Goal: Information Seeking & Learning: Check status

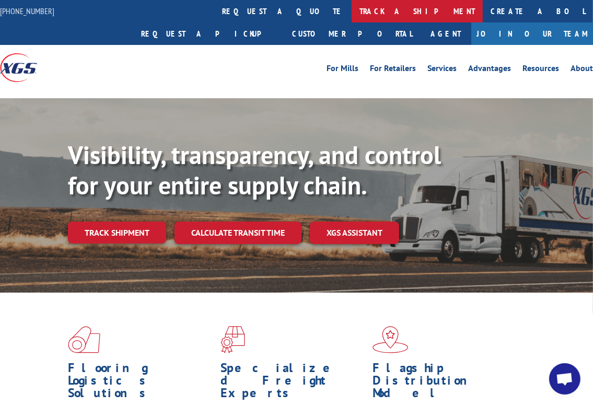
click at [352, 10] on link "track a shipment" at bounding box center [417, 11] width 131 height 22
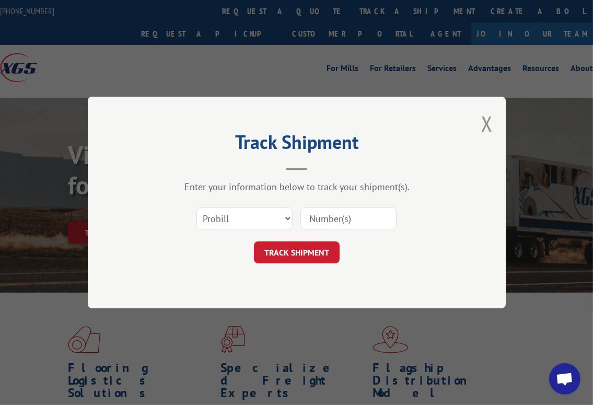
click at [351, 214] on input at bounding box center [348, 218] width 96 height 22
paste input "16397823"
type input "16397823"
click button "TRACK SHIPMENT" at bounding box center [297, 252] width 86 height 22
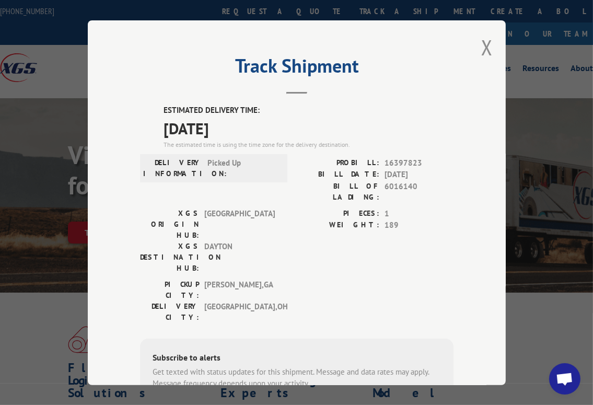
click at [476, 40] on div "Track Shipment ESTIMATED DELIVERY TIME: [DATE] The estimated time is using the …" at bounding box center [297, 202] width 418 height 365
click at [487, 47] on button "Close modal" at bounding box center [486, 47] width 11 height 28
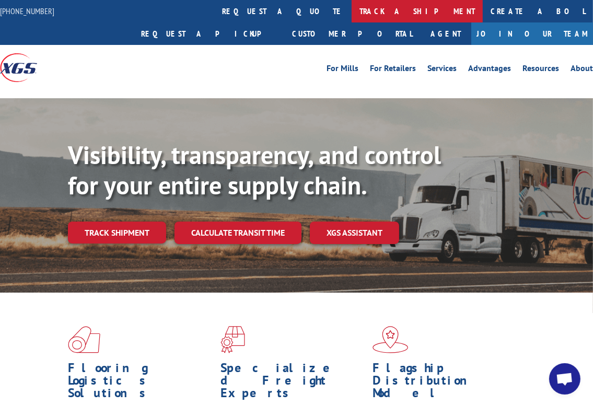
click at [352, 4] on link "track a shipment" at bounding box center [417, 11] width 131 height 22
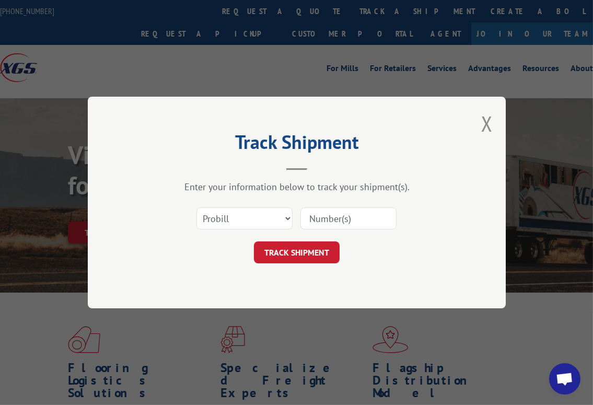
click at [322, 224] on input at bounding box center [348, 218] width 96 height 22
paste input "17228957"
type input "17228957"
click button "TRACK SHIPMENT" at bounding box center [297, 252] width 86 height 22
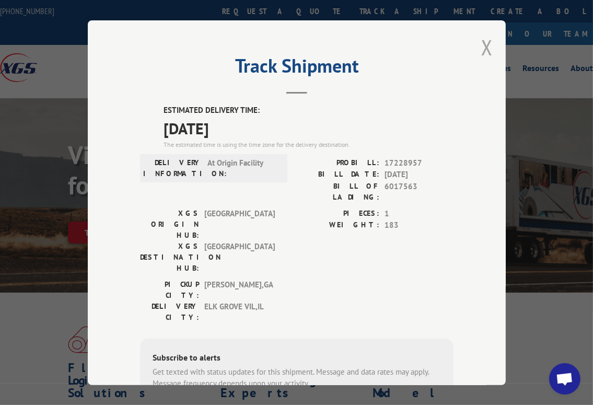
click at [482, 46] on button "Close modal" at bounding box center [486, 47] width 11 height 28
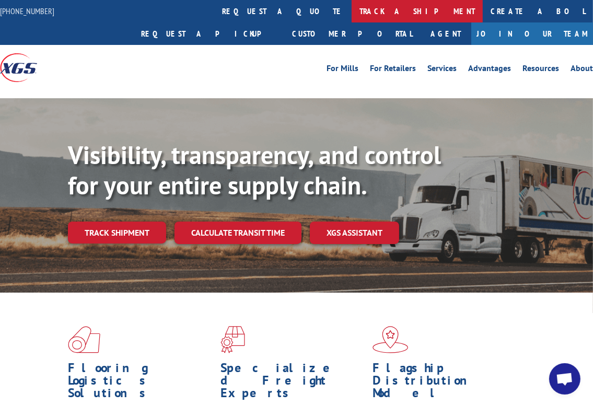
click at [352, 7] on link "track a shipment" at bounding box center [417, 11] width 131 height 22
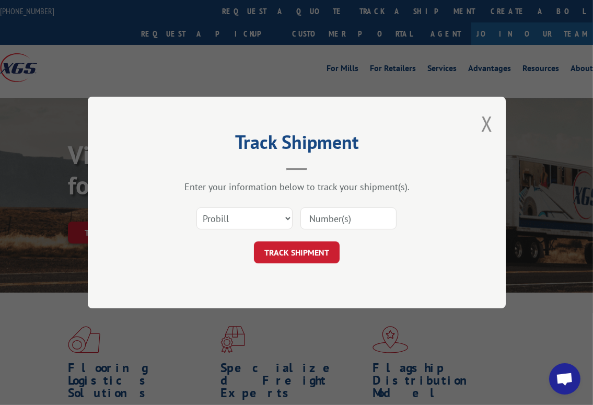
click at [314, 210] on input at bounding box center [348, 218] width 96 height 22
paste input "17470005"
type input "17470005"
click button "TRACK SHIPMENT" at bounding box center [297, 252] width 86 height 22
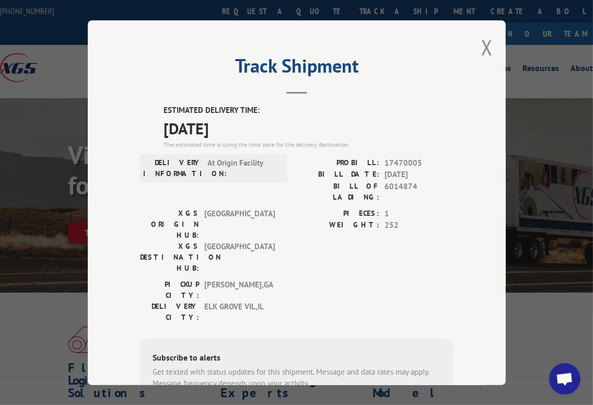
click at [476, 53] on div "Track Shipment ESTIMATED DELIVERY TIME: [DATE] The estimated time is using the …" at bounding box center [297, 202] width 418 height 365
click at [481, 51] on button "Close modal" at bounding box center [486, 47] width 11 height 28
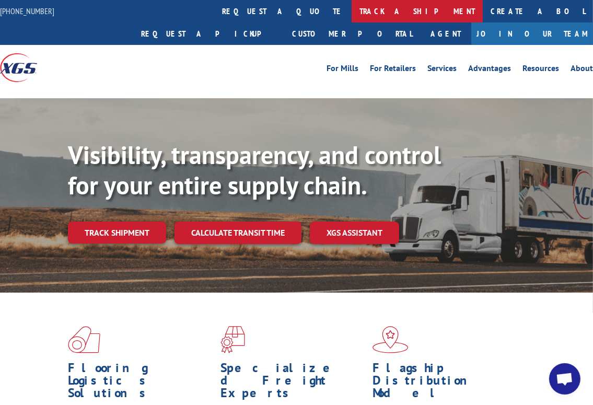
click at [352, 19] on link "track a shipment" at bounding box center [417, 11] width 131 height 22
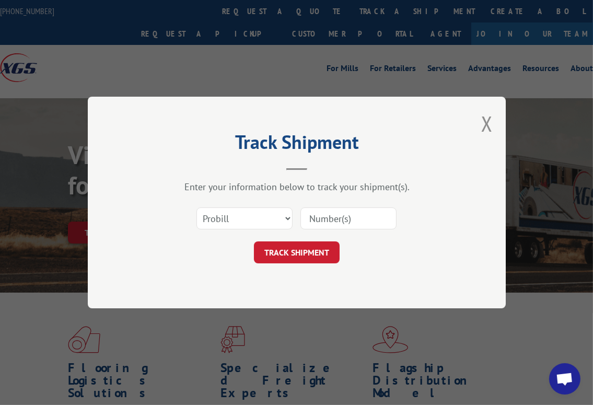
click at [330, 208] on input at bounding box center [348, 218] width 96 height 22
paste input "17228710"
type input "17228710"
click button "TRACK SHIPMENT" at bounding box center [297, 252] width 86 height 22
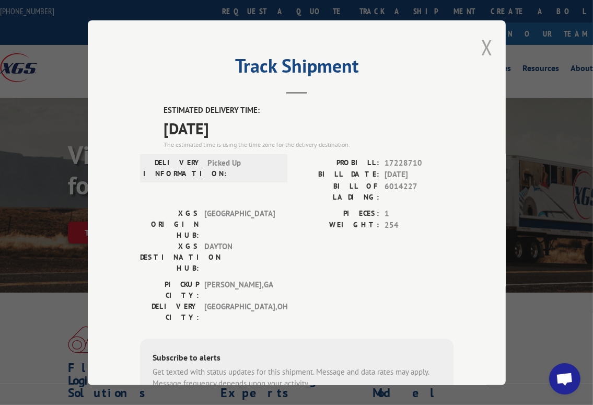
click at [481, 46] on button "Close modal" at bounding box center [486, 47] width 11 height 28
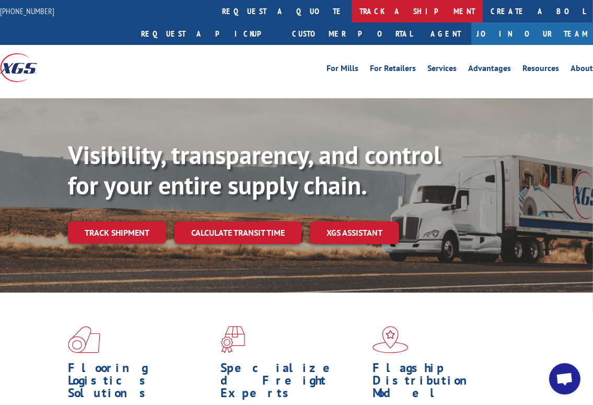
click at [352, 15] on link "track a shipment" at bounding box center [417, 11] width 131 height 22
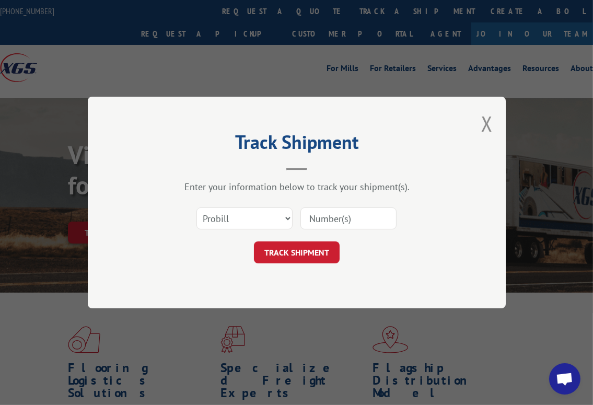
click at [345, 219] on input at bounding box center [348, 218] width 96 height 22
paste input "17228894"
type input "17228894"
click button "TRACK SHIPMENT" at bounding box center [297, 252] width 86 height 22
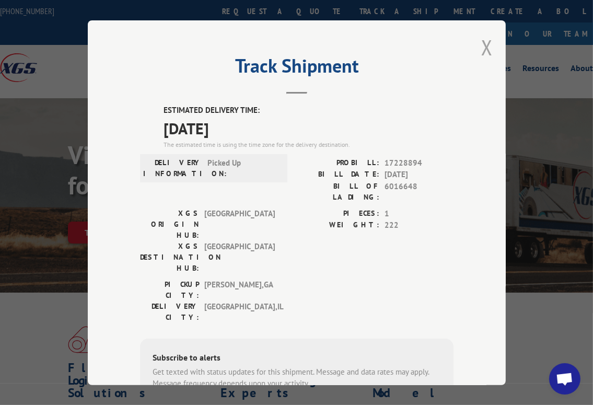
click at [486, 41] on button "Close modal" at bounding box center [486, 47] width 11 height 28
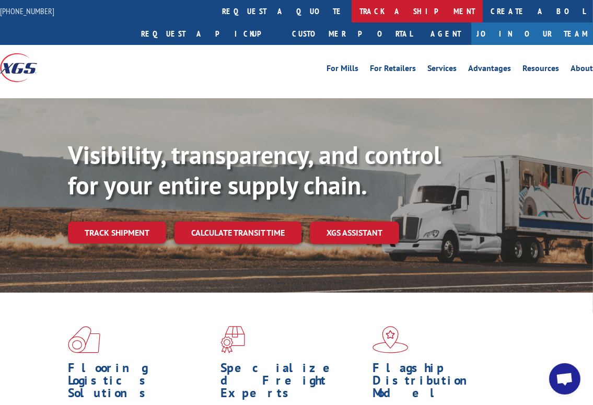
click at [352, 20] on link "track a shipment" at bounding box center [417, 11] width 131 height 22
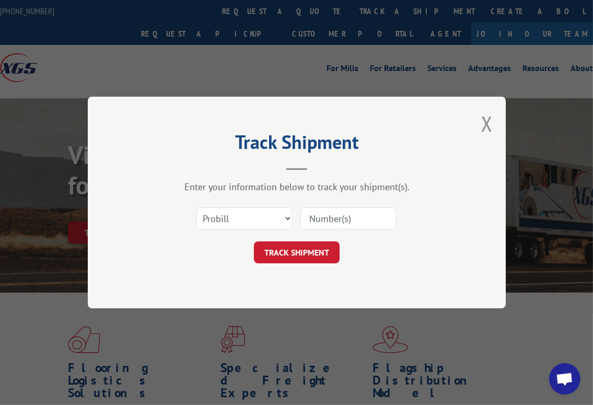
click at [313, 214] on input at bounding box center [348, 218] width 96 height 22
paste input "17470006"
type input "17470006"
click button "TRACK SHIPMENT" at bounding box center [297, 252] width 86 height 22
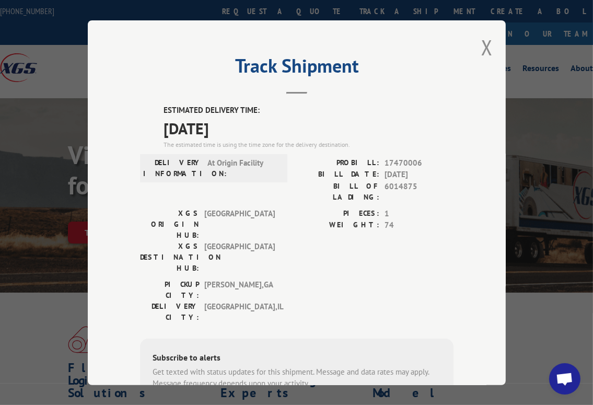
click at [476, 54] on div "Track Shipment ESTIMATED DELIVERY TIME: [DATE] The estimated time is using the …" at bounding box center [297, 202] width 418 height 365
click at [481, 49] on button "Close modal" at bounding box center [486, 47] width 11 height 28
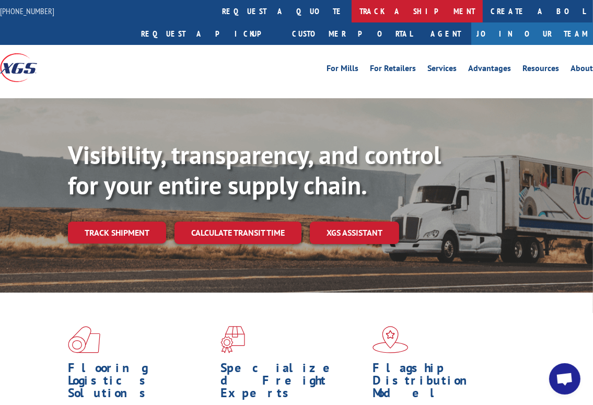
click at [352, 7] on link "track a shipment" at bounding box center [417, 11] width 131 height 22
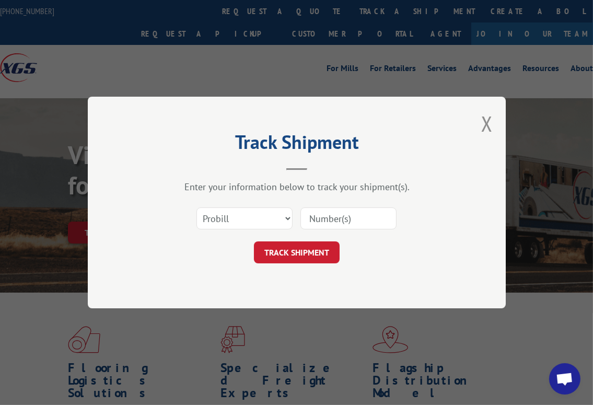
click at [346, 215] on input at bounding box center [348, 218] width 96 height 22
paste input "17228956"
type input "17228956"
click button "TRACK SHIPMENT" at bounding box center [297, 252] width 86 height 22
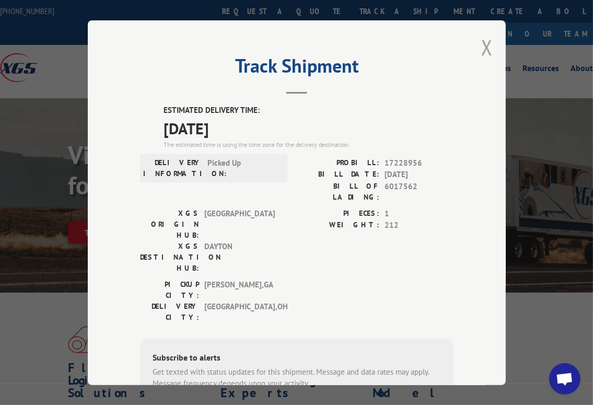
click at [484, 40] on button "Close modal" at bounding box center [486, 47] width 11 height 28
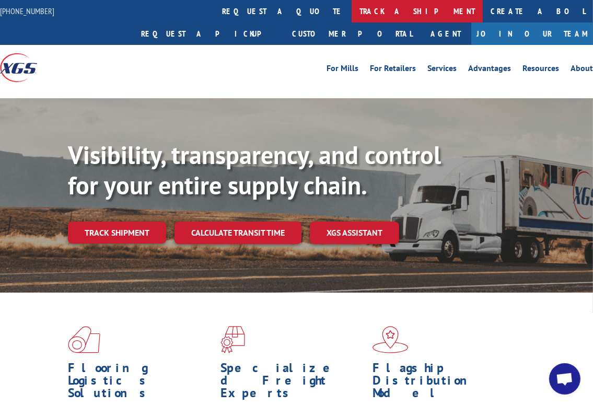
click at [352, 9] on link "track a shipment" at bounding box center [417, 11] width 131 height 22
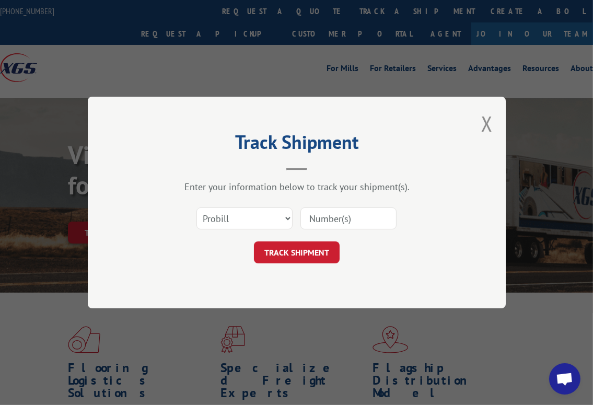
click at [325, 209] on input at bounding box center [348, 218] width 96 height 22
paste input "17228955"
type input "17228955"
click button "TRACK SHIPMENT" at bounding box center [297, 252] width 86 height 22
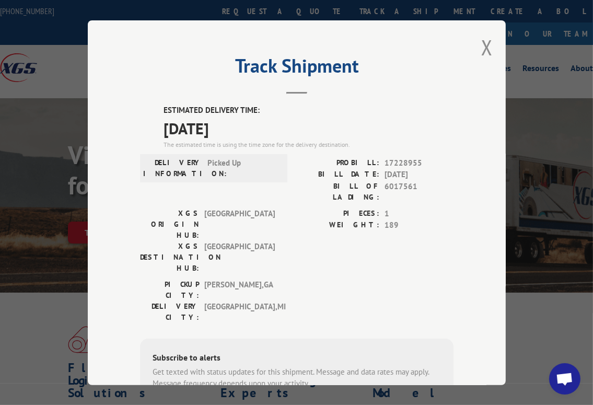
click at [489, 41] on div "Track Shipment ESTIMATED DELIVERY TIME: [DATE] The estimated time is using the …" at bounding box center [297, 202] width 418 height 365
click at [483, 42] on button "Close modal" at bounding box center [486, 47] width 11 height 28
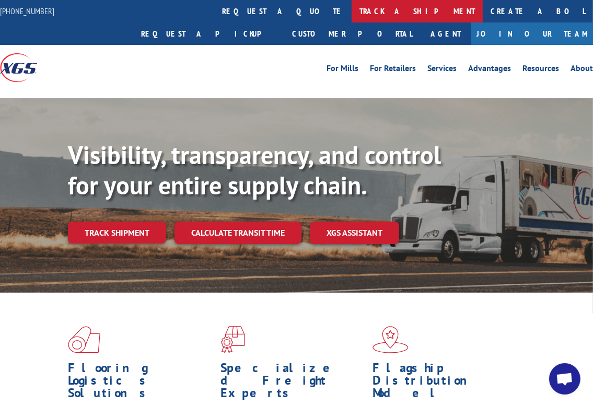
click at [352, 8] on link "track a shipment" at bounding box center [417, 11] width 131 height 22
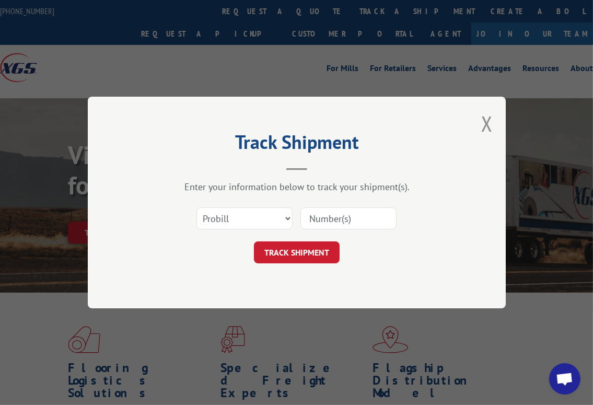
click at [338, 212] on input at bounding box center [348, 218] width 96 height 22
paste input "17470431"
type input "17470431"
click button "TRACK SHIPMENT" at bounding box center [297, 252] width 86 height 22
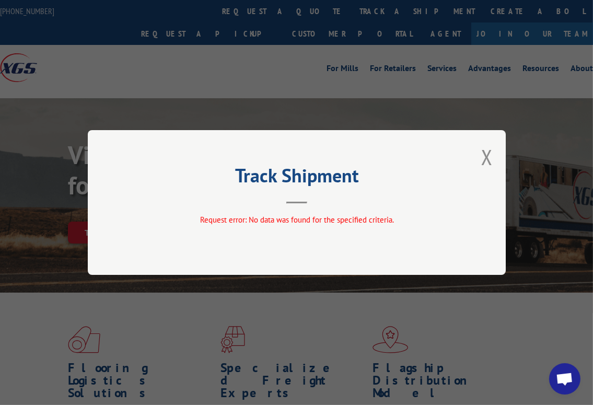
click at [494, 152] on div "Track Shipment Request error: No data was found for the specified criteria." at bounding box center [297, 202] width 418 height 145
click at [486, 159] on button "Close modal" at bounding box center [486, 157] width 11 height 28
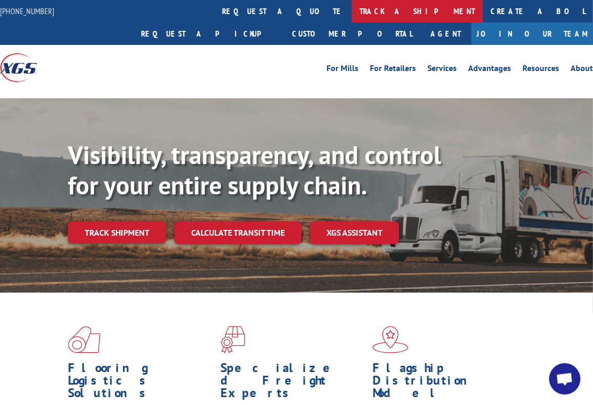
click at [352, 13] on link "track a shipment" at bounding box center [417, 11] width 131 height 22
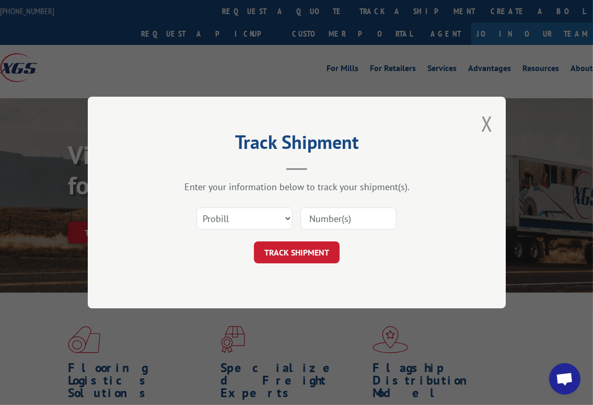
click at [326, 212] on input at bounding box center [348, 218] width 96 height 22
paste input "17470432"
type input "17470432"
click button "TRACK SHIPMENT" at bounding box center [297, 252] width 86 height 22
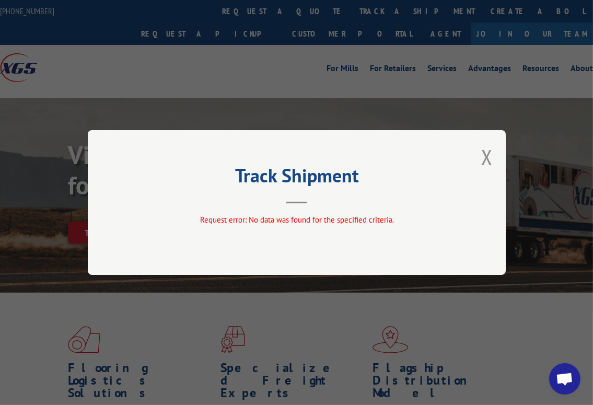
click at [493, 158] on div "Track Shipment Request error: No data was found for the specified criteria." at bounding box center [297, 202] width 418 height 145
click at [491, 158] on button "Close modal" at bounding box center [486, 157] width 11 height 28
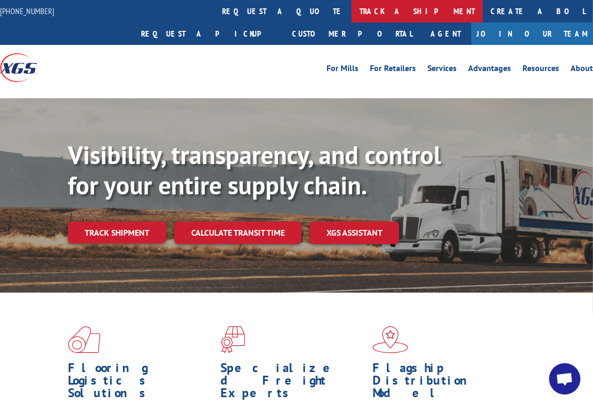
click at [352, 17] on link "track a shipment" at bounding box center [417, 11] width 131 height 22
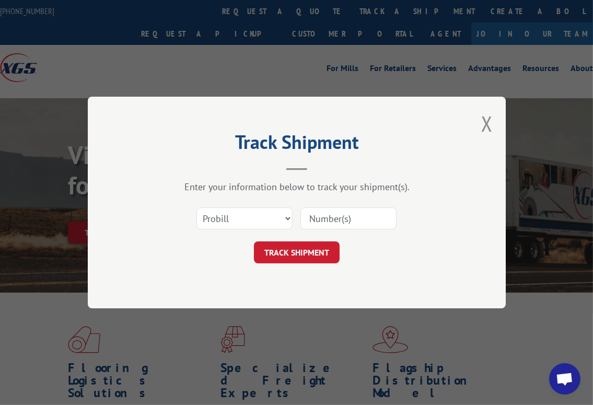
click at [307, 221] on input at bounding box center [348, 218] width 96 height 22
paste input "17229064"
type input "17229064"
click button "TRACK SHIPMENT" at bounding box center [297, 252] width 86 height 22
